Goal: Task Accomplishment & Management: Complete application form

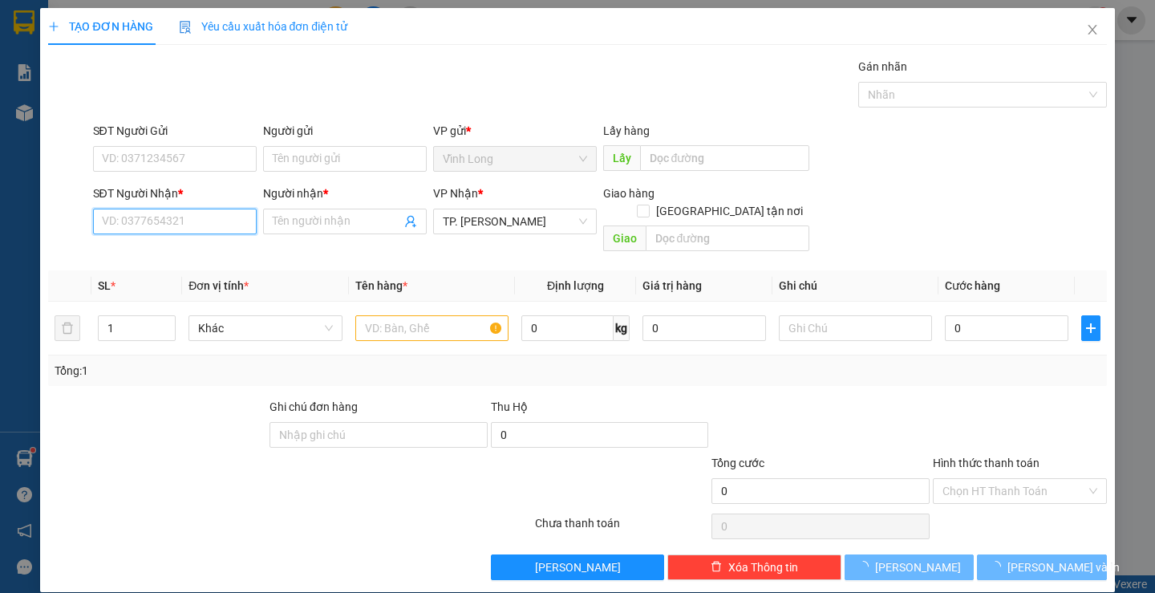
click at [203, 220] on input "SĐT Người Nhận *" at bounding box center [175, 222] width 164 height 26
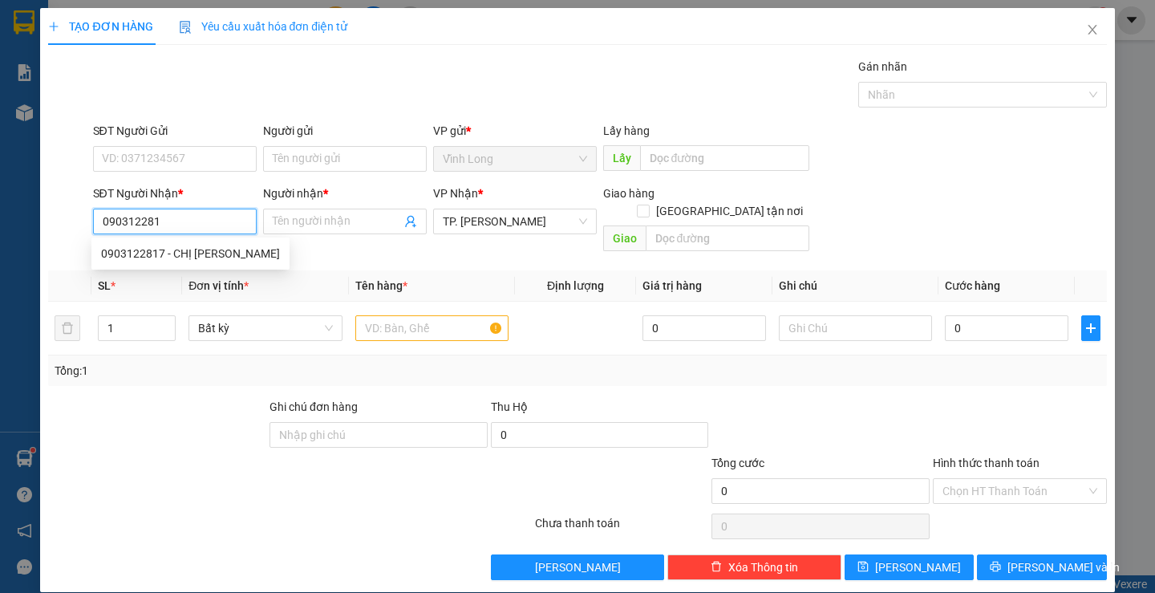
type input "0903122817"
click at [161, 254] on div "0903122817 - CHỊ [PERSON_NAME]" at bounding box center [190, 254] width 179 height 18
type input "CHỊ TÂM"
type input "0903122817"
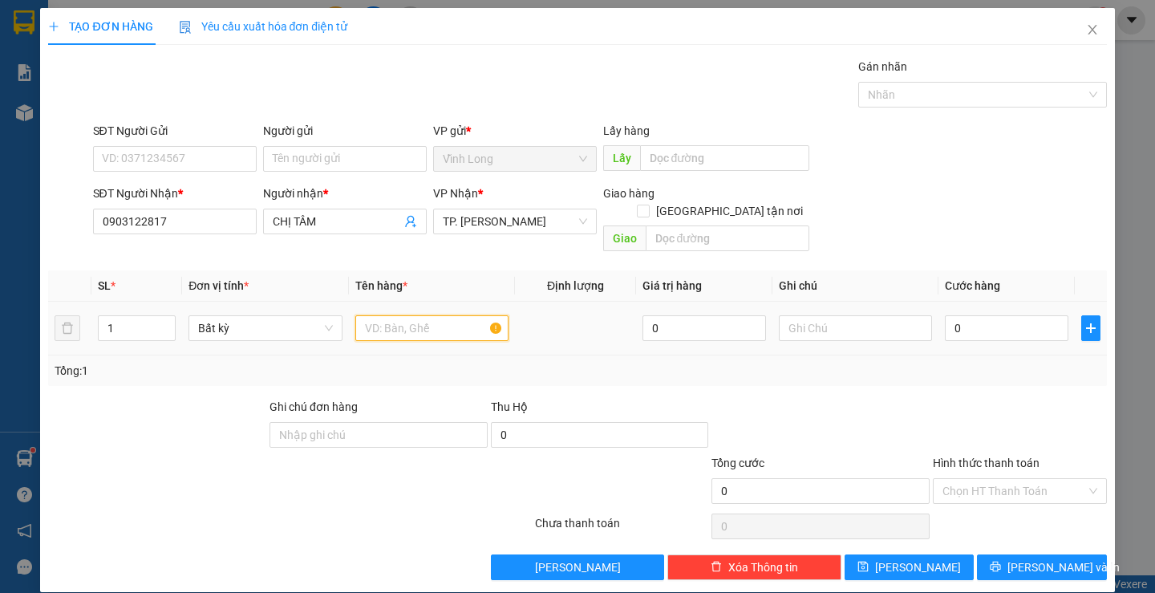
click at [400, 315] on input "text" at bounding box center [431, 328] width 153 height 26
type input "t"
type input "THÙNG MUS"
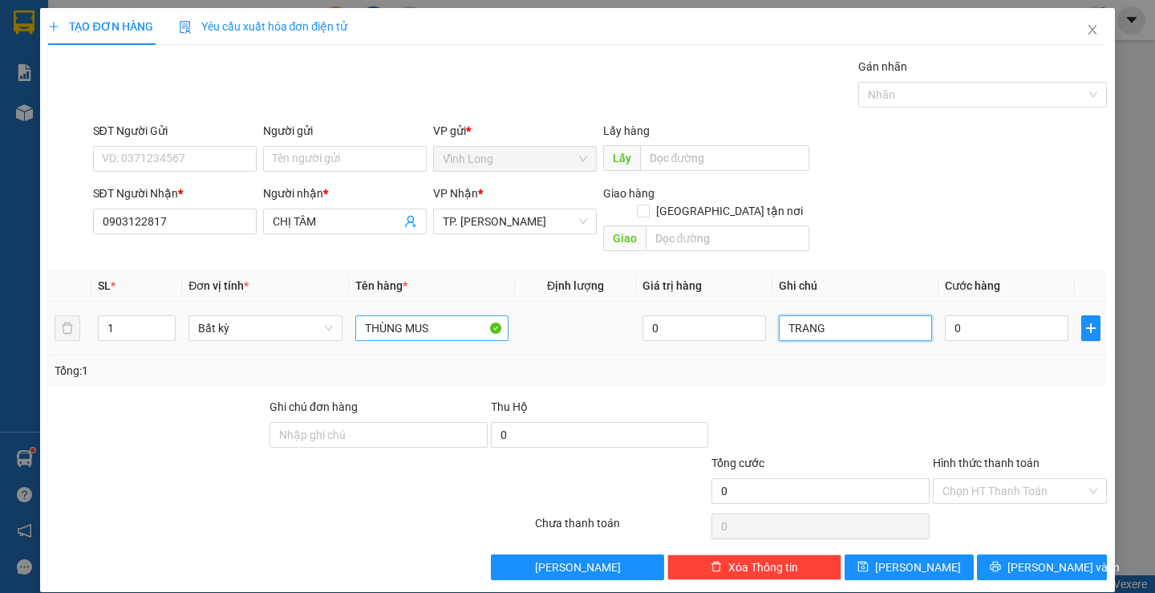
type input "TRANG"
type input "05"
type input "5"
type input "050"
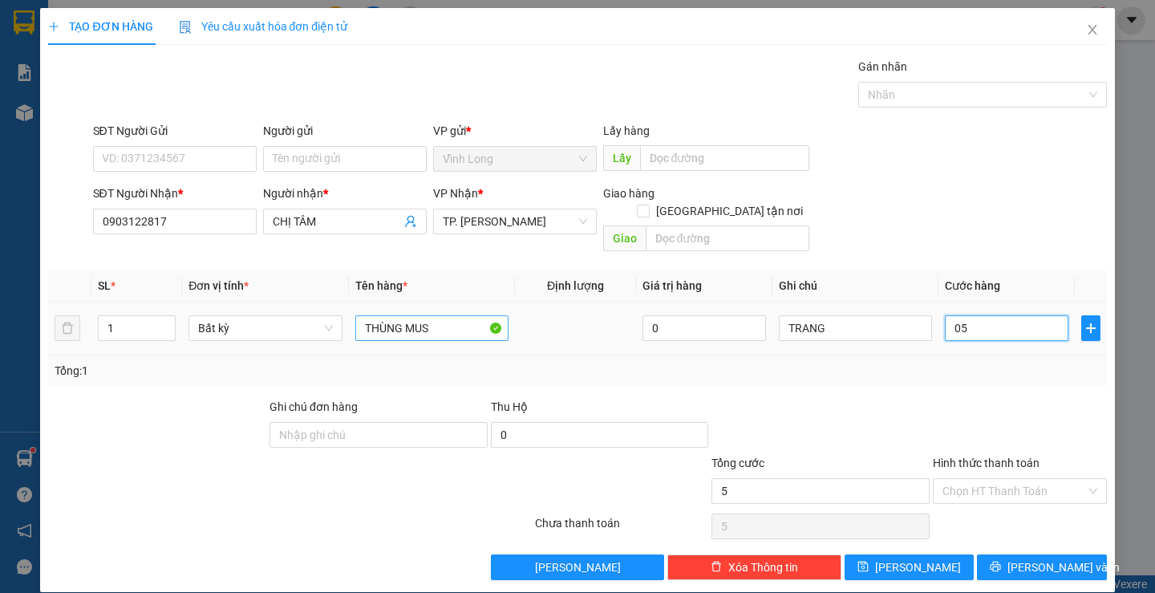
type input "50"
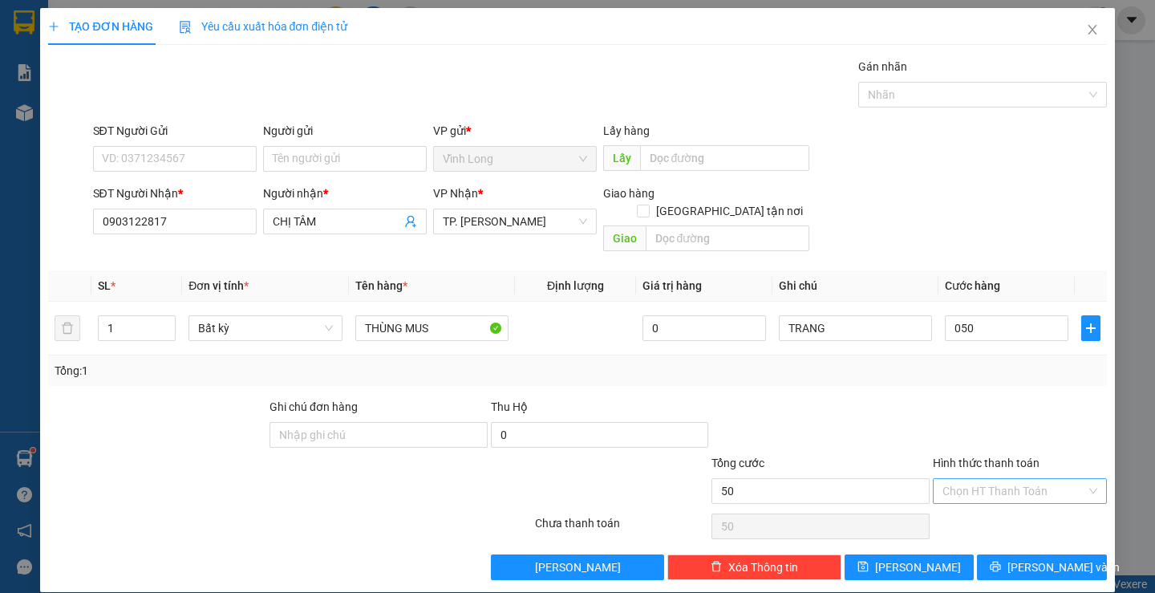
type input "50.000"
click at [980, 480] on input "Hình thức thanh toán" at bounding box center [1015, 491] width 144 height 24
click at [962, 507] on div "Tại văn phòng" at bounding box center [1010, 506] width 152 height 18
type input "0"
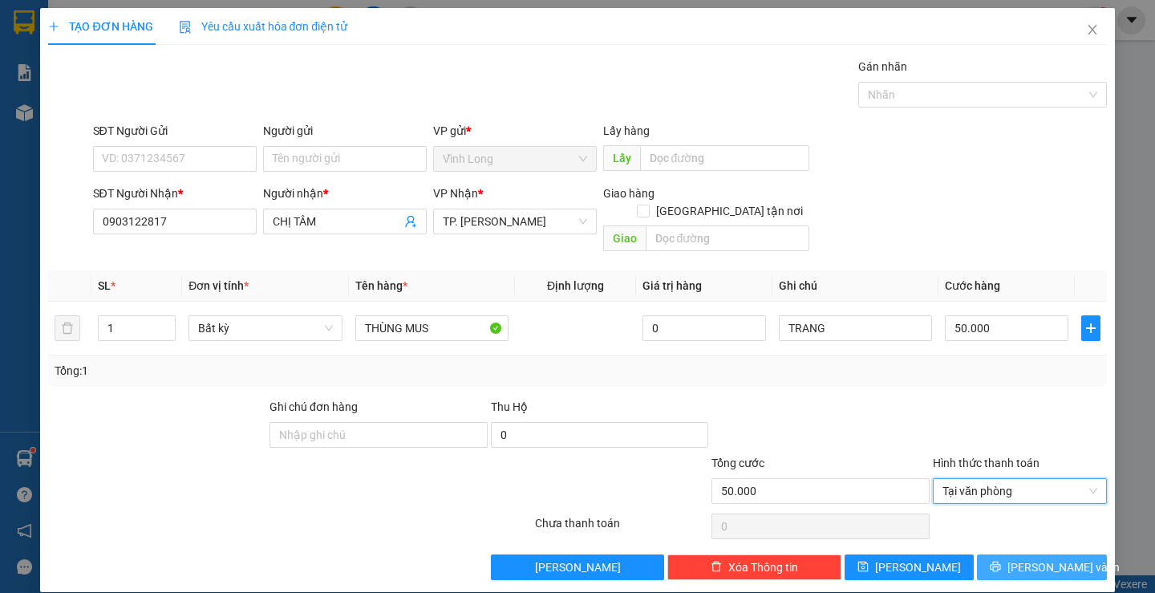
click at [992, 554] on button "[PERSON_NAME] và In" at bounding box center [1041, 567] width 129 height 26
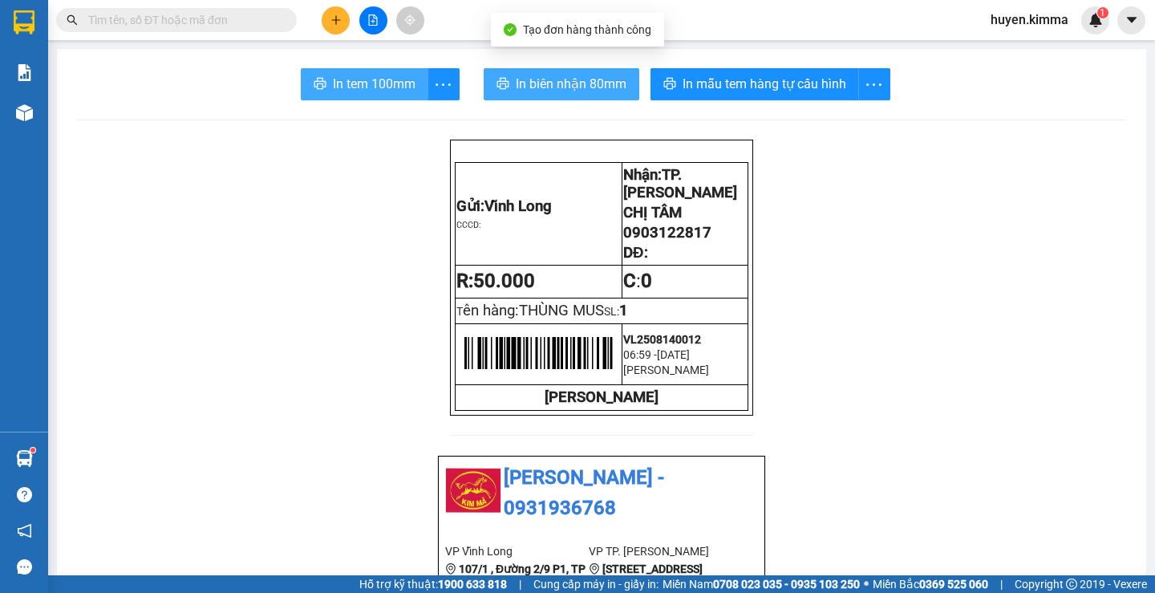
drag, startPoint x: 392, startPoint y: 83, endPoint x: 570, endPoint y: 99, distance: 178.8
click at [394, 83] on span "In tem 100mm" at bounding box center [374, 84] width 83 height 20
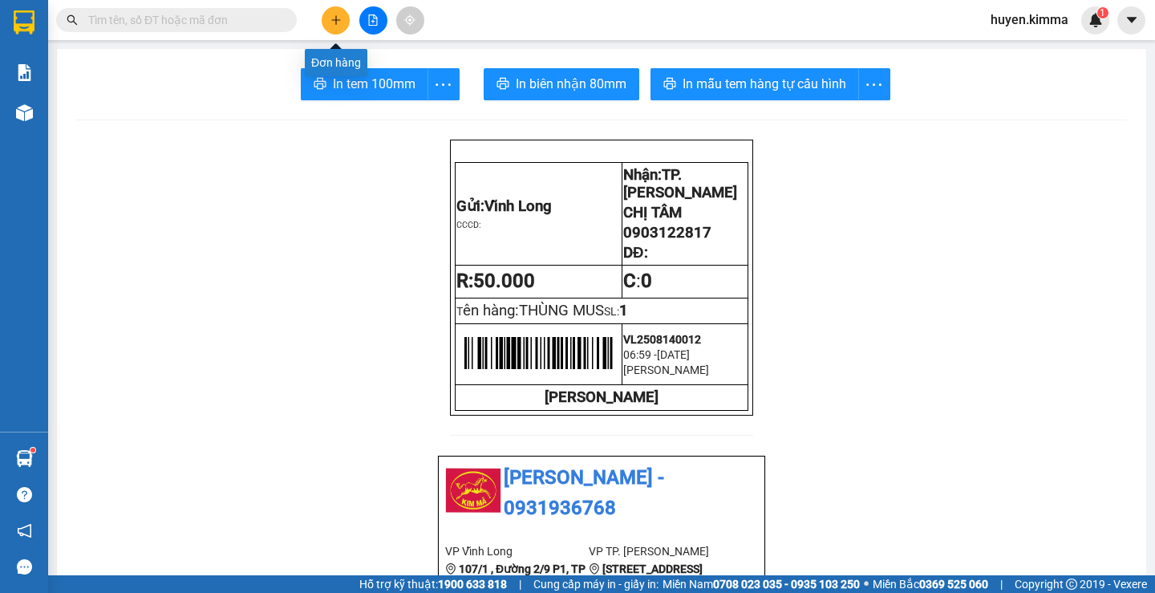
click at [331, 23] on icon "plus" at bounding box center [336, 19] width 11 height 11
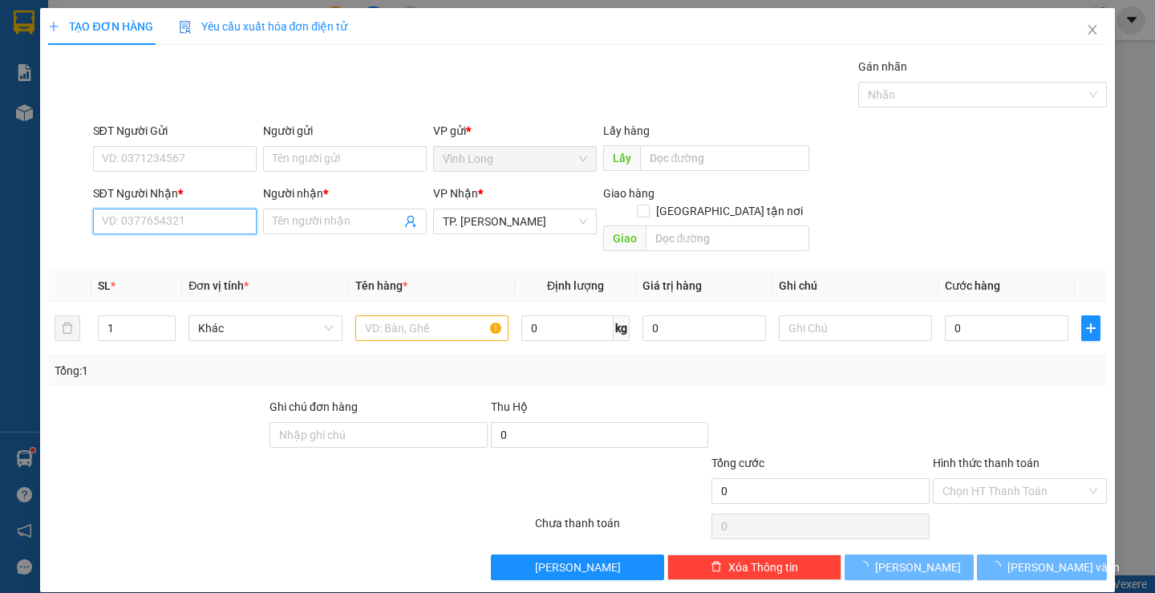
click at [217, 225] on input "SĐT Người Nhận *" at bounding box center [175, 222] width 164 height 26
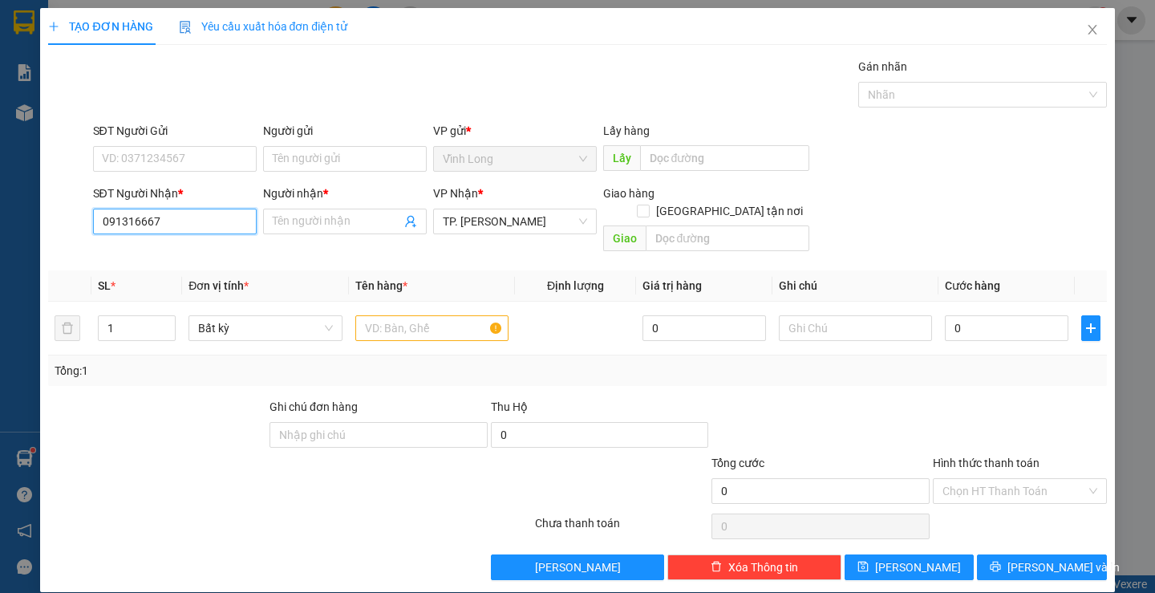
type input "0913166679"
click at [216, 261] on div "0913166679 - TÚ TRINH" at bounding box center [172, 254] width 143 height 18
type input "[PERSON_NAME]"
type input "KHÁNH GIAO"
type input "0913166679"
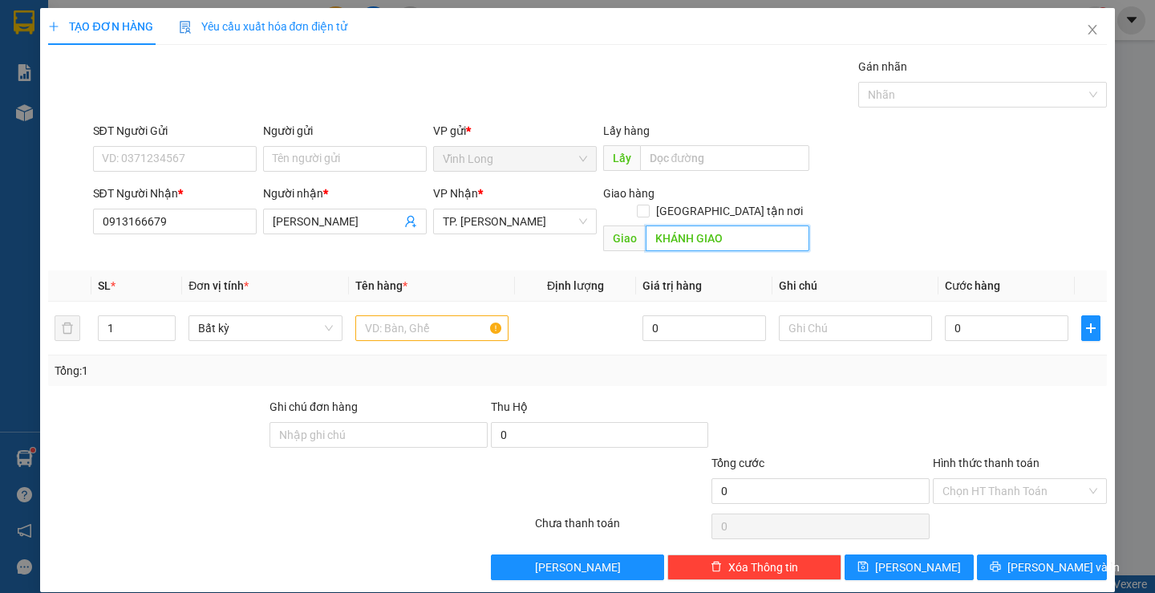
click at [719, 225] on input "KHÁNH GIAO" at bounding box center [728, 238] width 164 height 26
click at [423, 315] on input "text" at bounding box center [431, 328] width 153 height 26
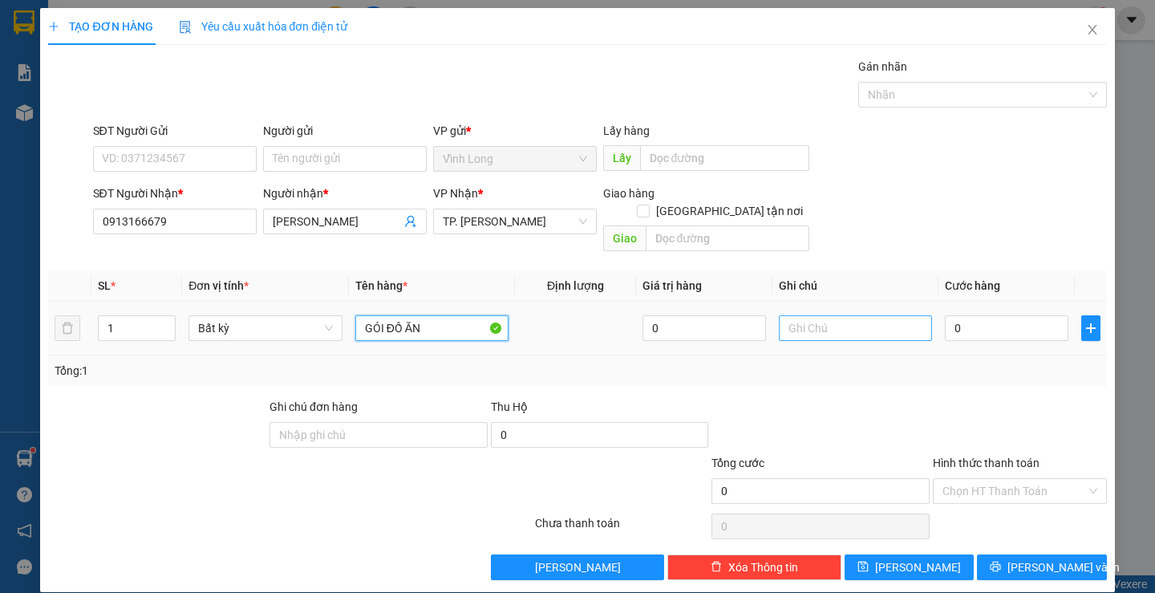
type input "GÓI ĐỒ ĂN"
click at [822, 315] on input "text" at bounding box center [855, 328] width 153 height 26
type input "H"
click at [989, 315] on input "0" at bounding box center [1007, 328] width 124 height 26
type input "3"
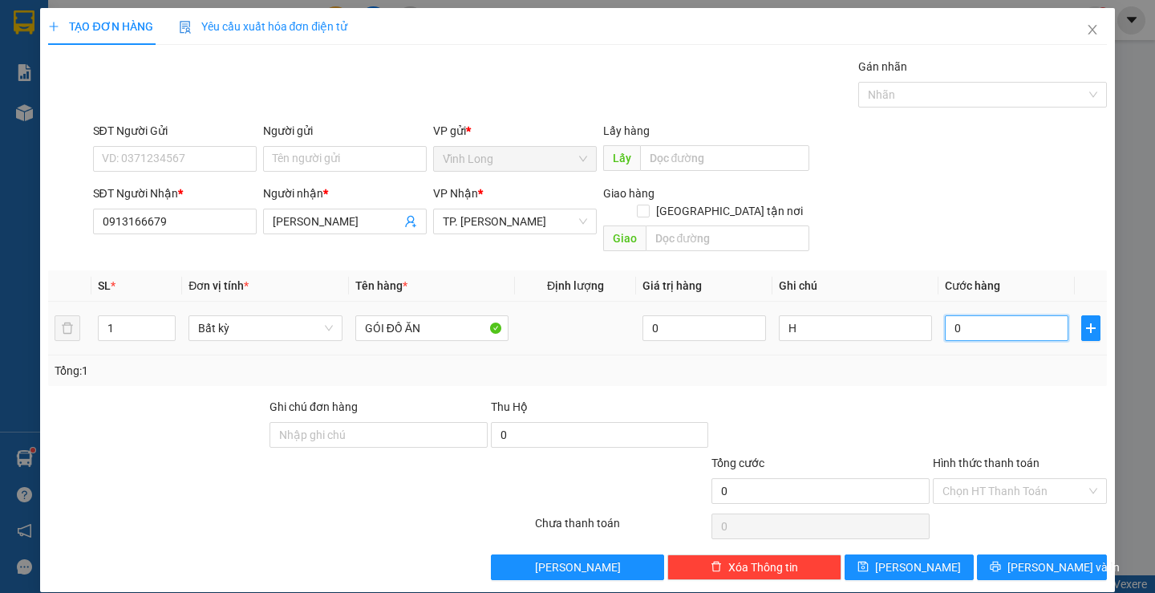
type input "3"
type input "30"
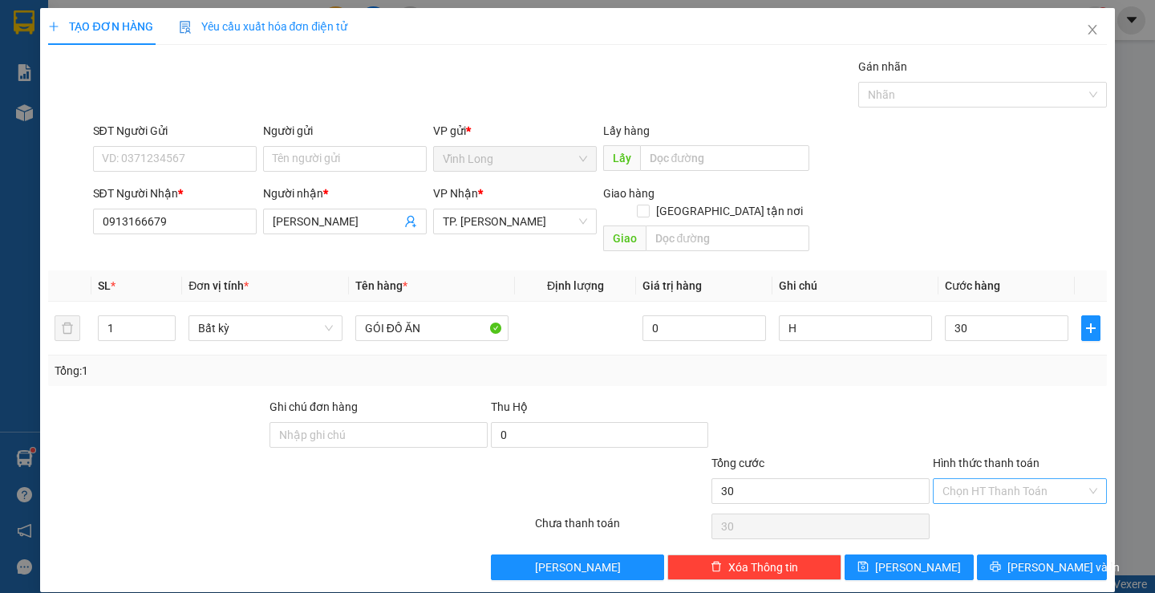
type input "30.000"
click at [991, 479] on input "Hình thức thanh toán" at bounding box center [1015, 491] width 144 height 24
click at [991, 505] on div "Tại văn phòng" at bounding box center [1010, 506] width 152 height 18
type input "0"
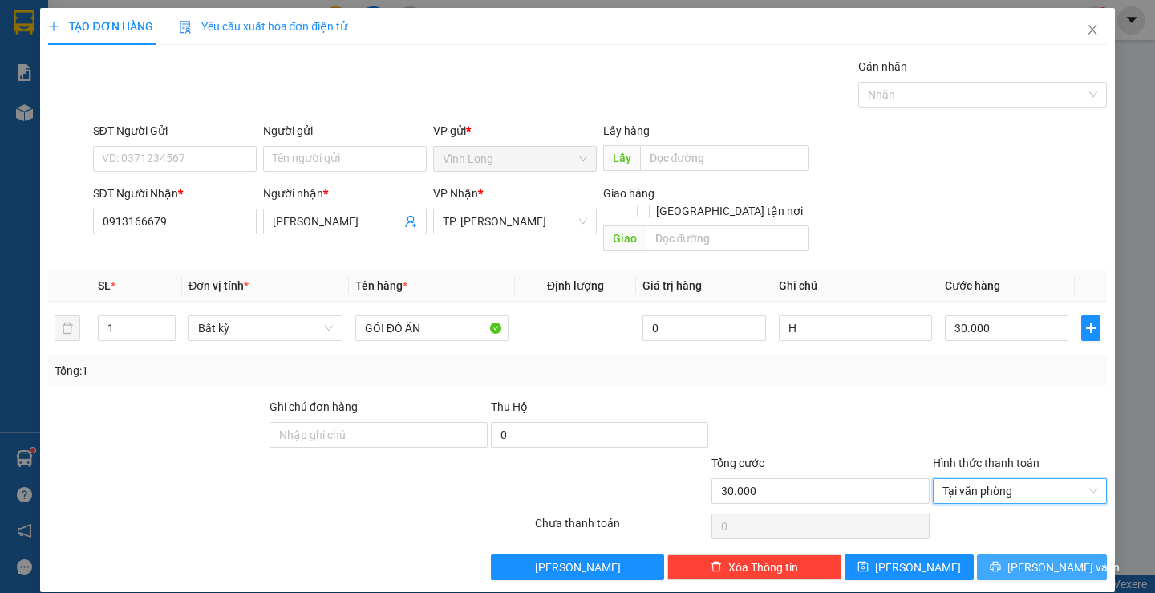
click at [1013, 554] on button "[PERSON_NAME] và In" at bounding box center [1041, 567] width 129 height 26
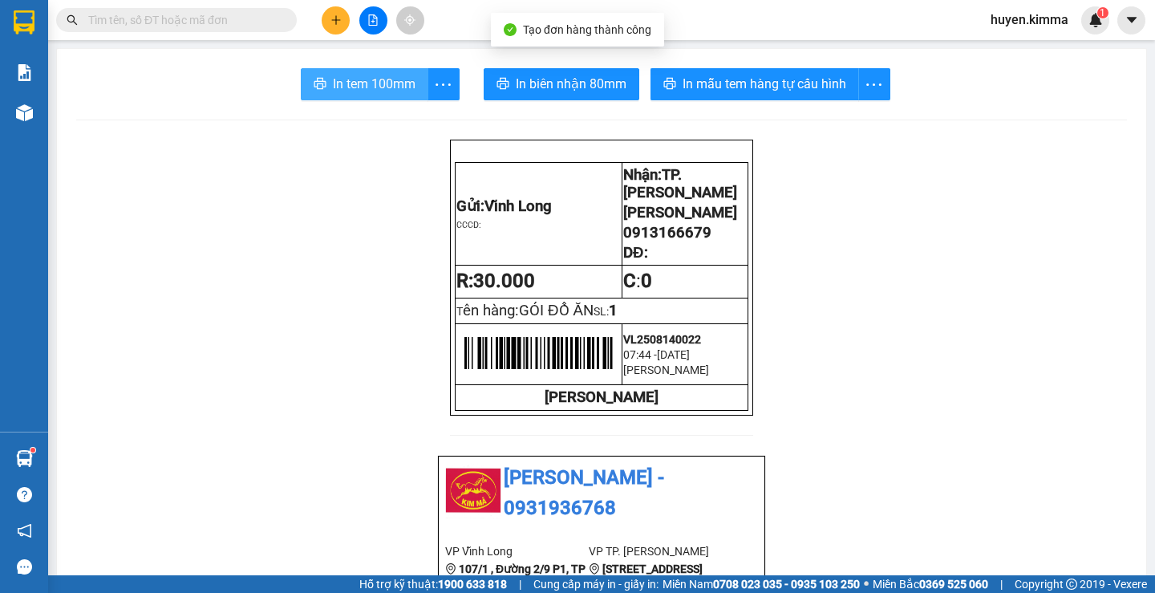
click at [404, 87] on span "In tem 100mm" at bounding box center [374, 84] width 83 height 20
